Goal: Information Seeking & Learning: Learn about a topic

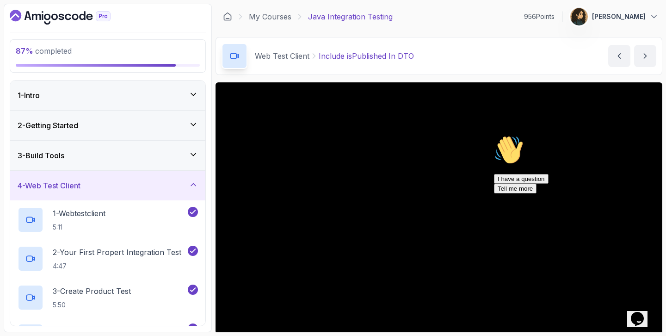
scroll to position [293, 0]
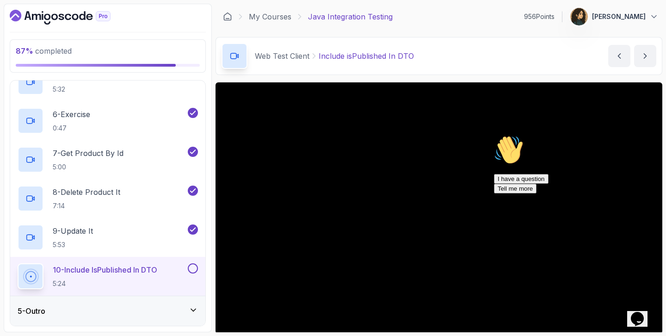
click at [645, 311] on div "Opens Chat This icon Opens the chat window." at bounding box center [637, 318] width 15 height 15
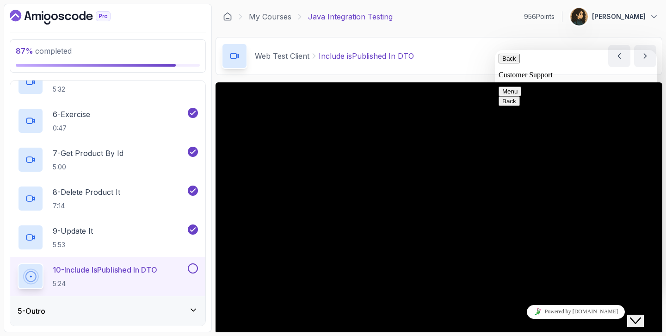
click at [641, 315] on icon "Close Chat This icon closes the chat window." at bounding box center [635, 320] width 11 height 11
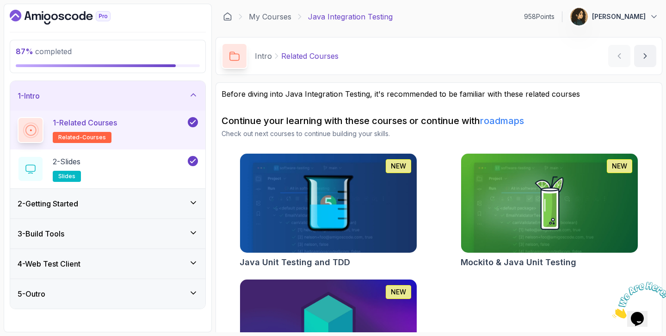
click at [141, 93] on div "1 - Intro" at bounding box center [108, 95] width 180 height 11
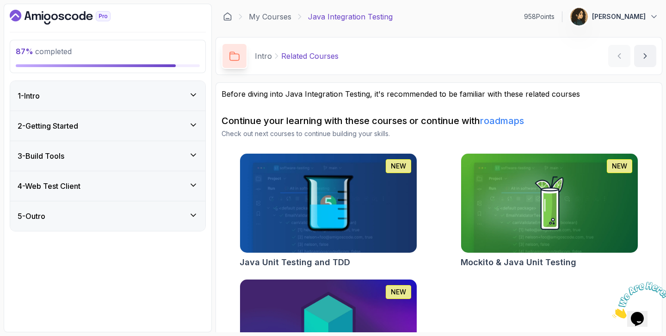
click at [172, 175] on div "4 - Web Test Client" at bounding box center [107, 186] width 195 height 30
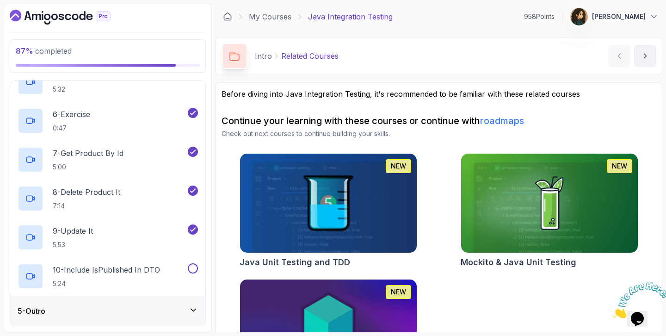
scroll to position [292, 0]
click at [167, 266] on div "10 - Include isPublished In DTO 5:24" at bounding box center [102, 277] width 168 height 26
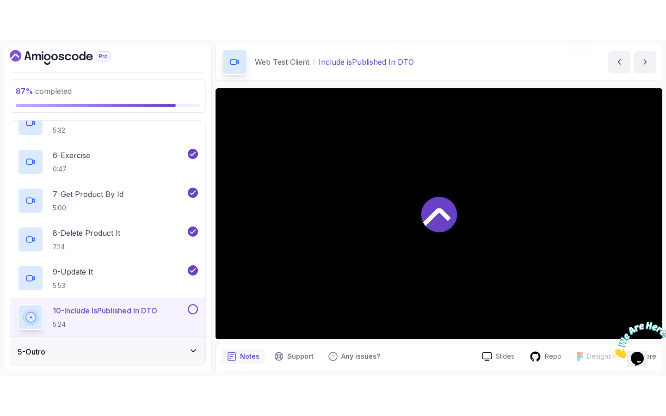
scroll to position [66, 0]
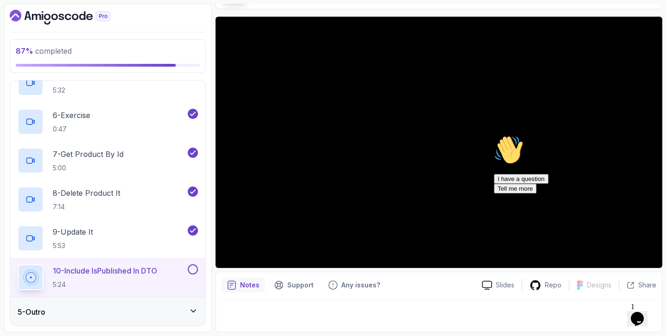
click at [645, 318] on icon "Opens Chat This icon Opens the chat window." at bounding box center [637, 318] width 15 height 15
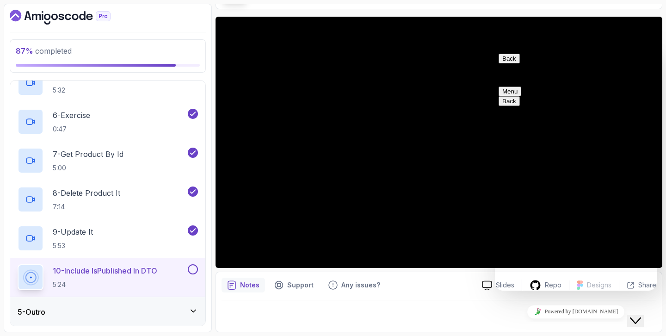
click at [644, 318] on button "Close Chat This icon closes the chat window." at bounding box center [635, 321] width 17 height 12
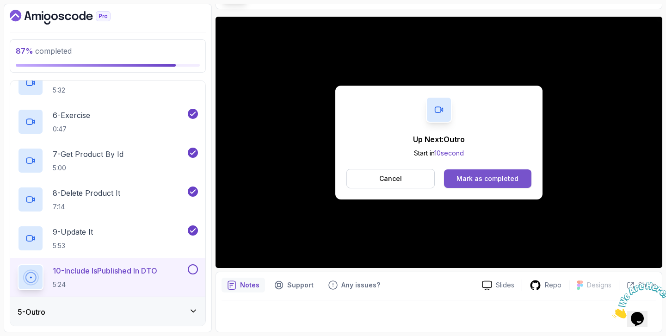
click at [499, 170] on button "Mark as completed" at bounding box center [487, 178] width 87 height 19
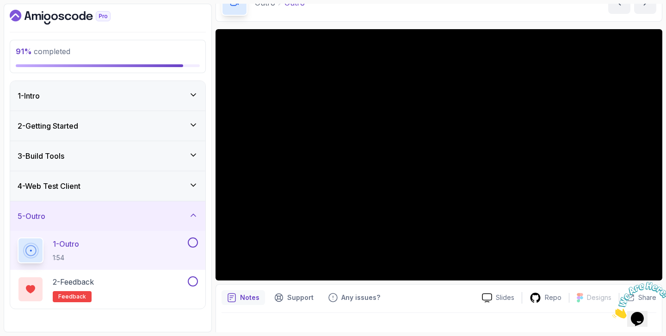
scroll to position [66, 0]
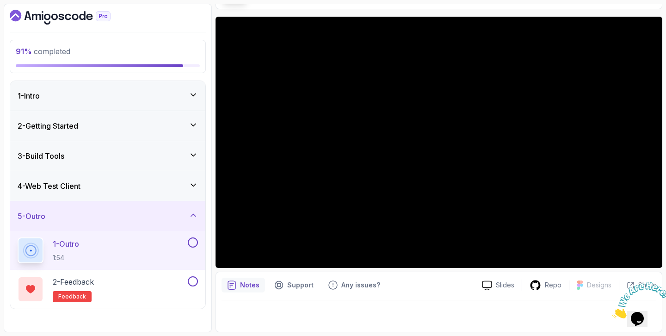
click at [612, 312] on icon "Close" at bounding box center [612, 316] width 0 height 8
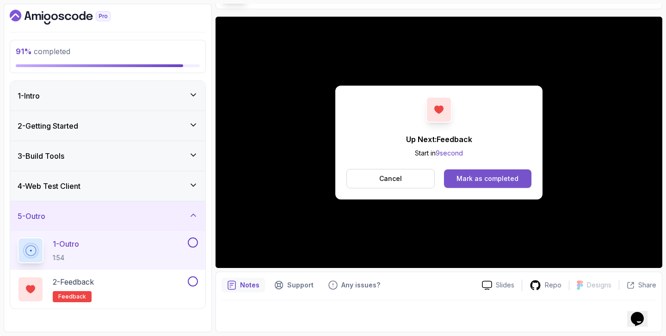
click at [498, 184] on button "Mark as completed" at bounding box center [487, 178] width 87 height 19
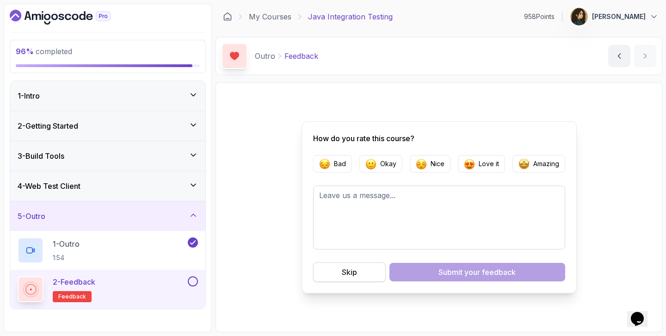
click at [363, 276] on button "Skip" at bounding box center [349, 271] width 73 height 19
click at [354, 277] on div "Skip" at bounding box center [349, 271] width 15 height 11
click at [192, 283] on button at bounding box center [193, 281] width 10 height 10
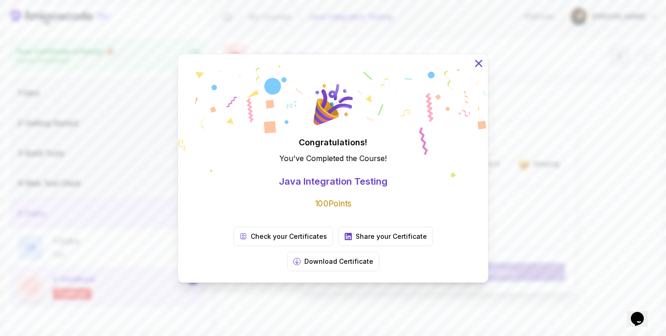
click at [477, 66] on icon at bounding box center [478, 63] width 6 height 6
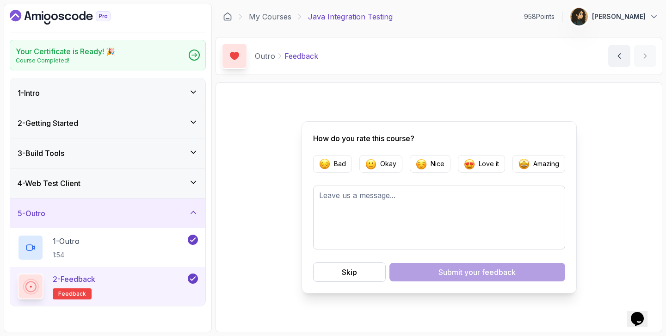
click at [69, 18] on icon "Dashboard" at bounding box center [68, 17] width 6 height 6
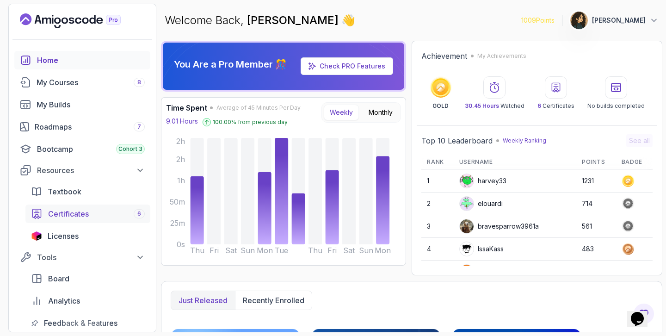
click at [90, 210] on div "Certificates 6" at bounding box center [96, 213] width 97 height 11
